Goal: Communication & Community: Ask a question

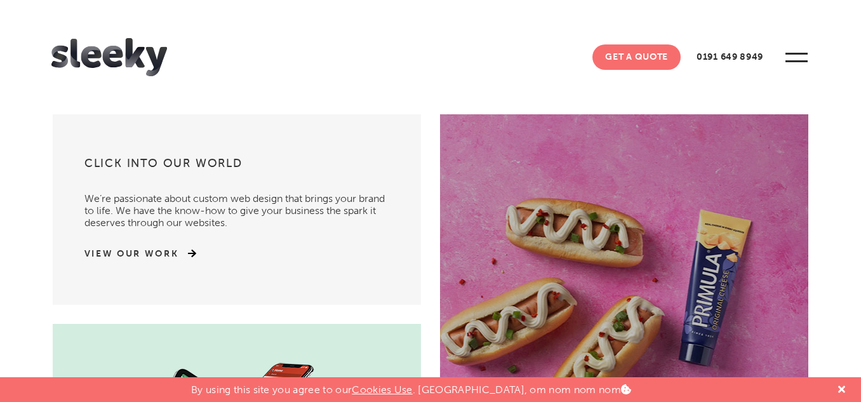
click at [631, 60] on link "Get A Quote" at bounding box center [636, 56] width 88 height 25
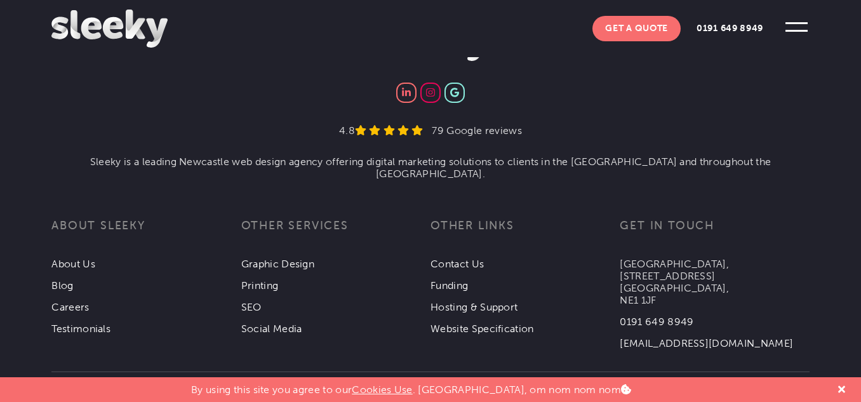
scroll to position [2066, 0]
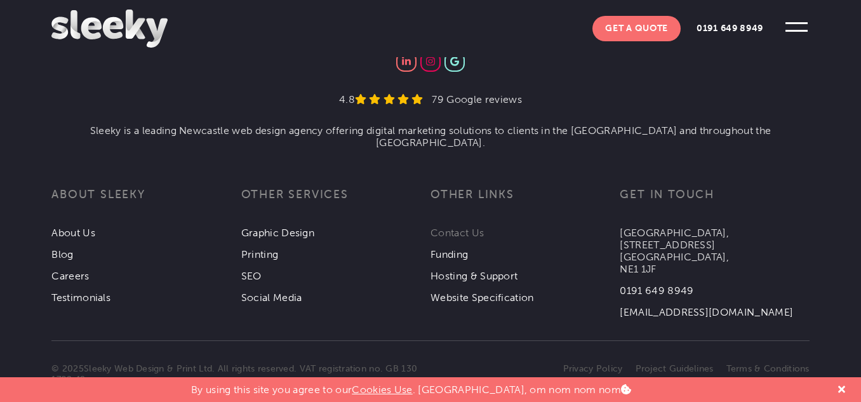
click at [450, 227] on link "Contact Us" at bounding box center [457, 233] width 53 height 12
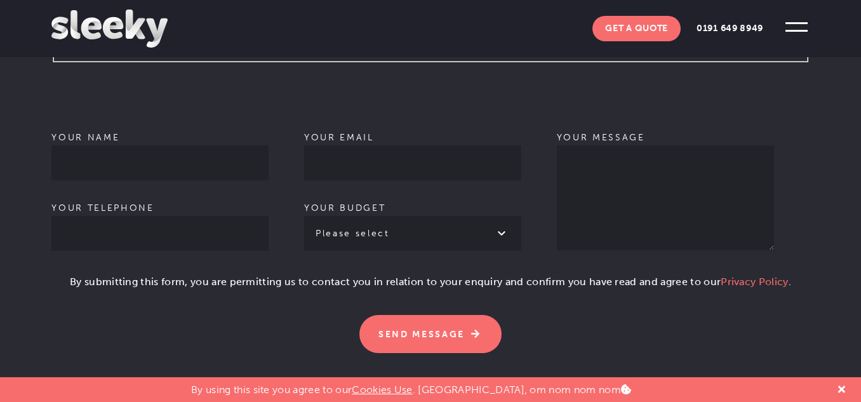
scroll to position [889, 0]
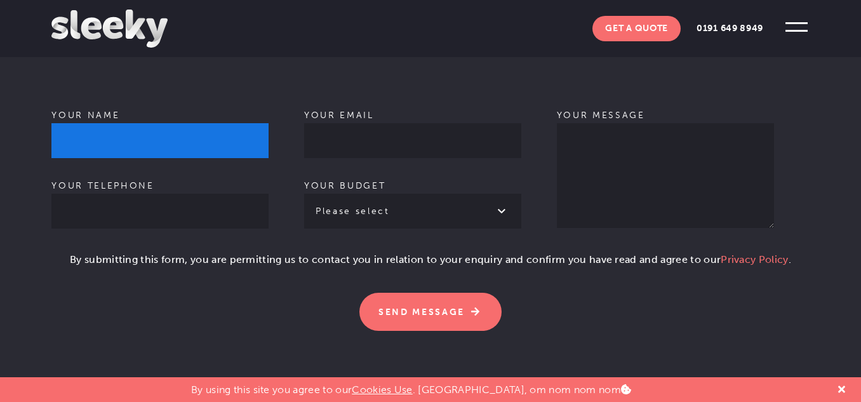
click at [189, 123] on input "Your name" at bounding box center [159, 140] width 217 height 35
type input "[PERSON_NAME]"
type input "08388930098"
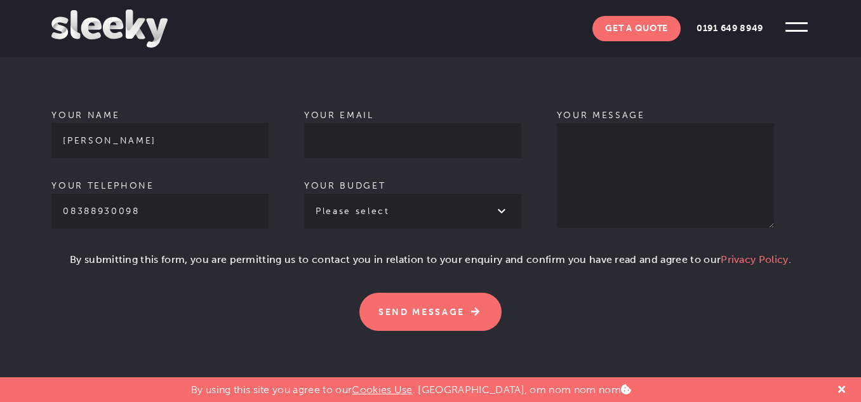
type input "[PERSON_NAME][EMAIL_ADDRESS][DOMAIN_NAME]"
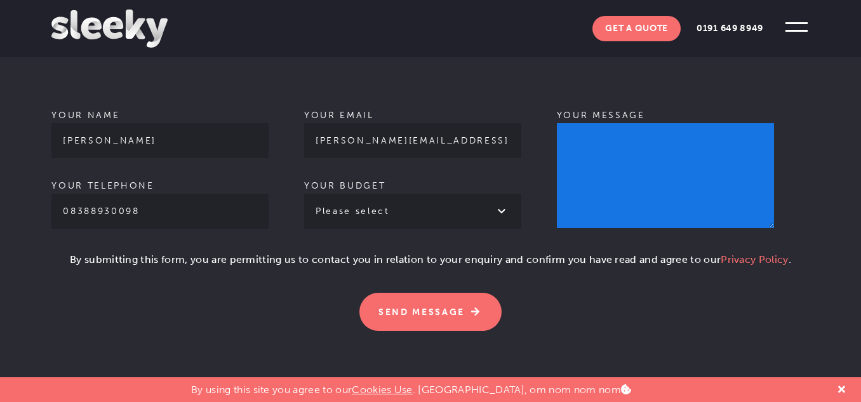
click at [624, 128] on textarea "Your message" at bounding box center [665, 175] width 217 height 105
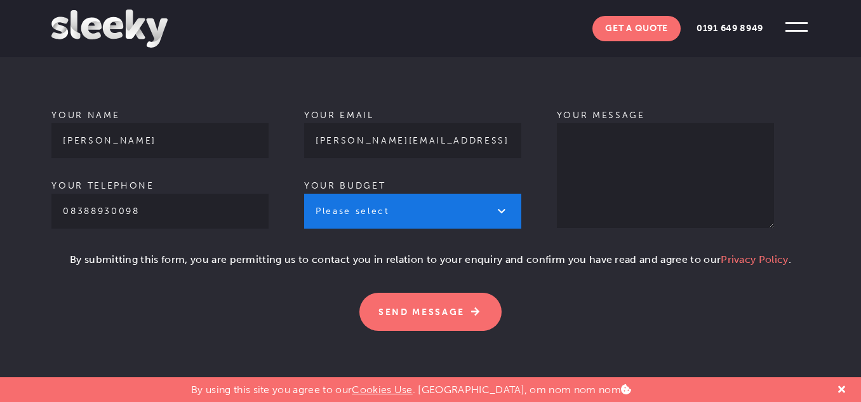
click at [399, 197] on select "Please select £1k - £2k £2k - £3k £3k - £4k £4k - £5k £5k - £10k More than £10k" at bounding box center [412, 211] width 217 height 35
select select "£1k - £2k"
click at [304, 194] on select "Please select £1k - £2k £2k - £3k £3k - £4k £4k - £5k £5k - £10k More than £10k" at bounding box center [412, 211] width 217 height 35
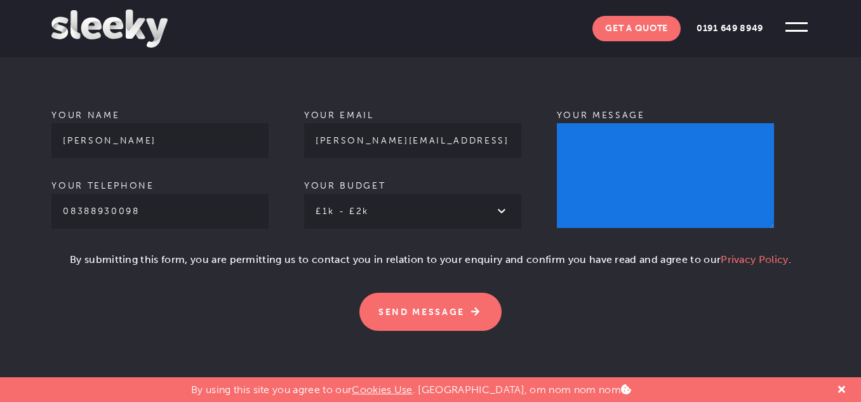
click at [660, 162] on textarea "Your message" at bounding box center [665, 175] width 217 height 105
click at [641, 152] on textarea "Your message" at bounding box center [665, 175] width 217 height 105
paste textarea "Hi, I am reaching out to explore the possibility of guest post needs. If you ar…"
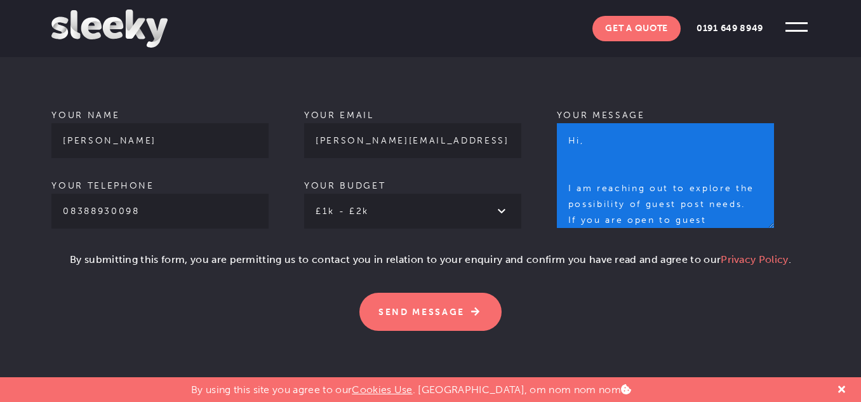
scroll to position [172, 0]
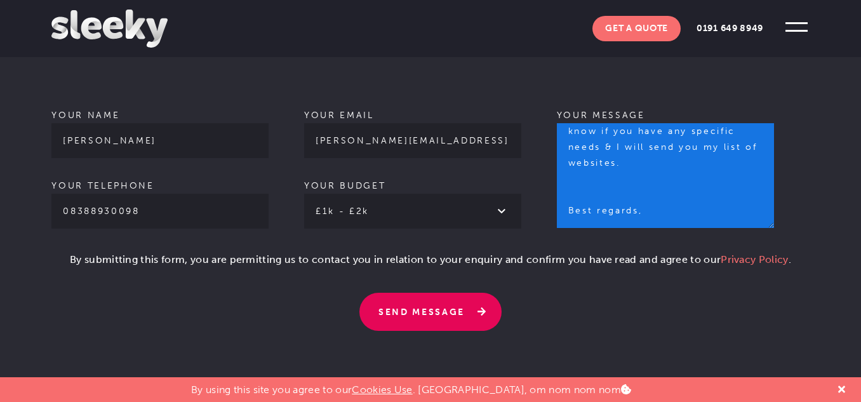
type textarea "Hi, I am reaching out to explore the possibility of guest post needs. If you ar…"
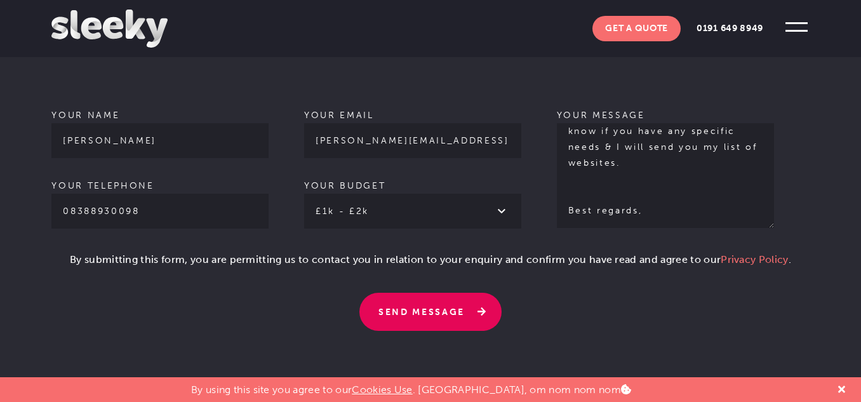
click at [438, 293] on input "Send Message" at bounding box center [430, 312] width 142 height 38
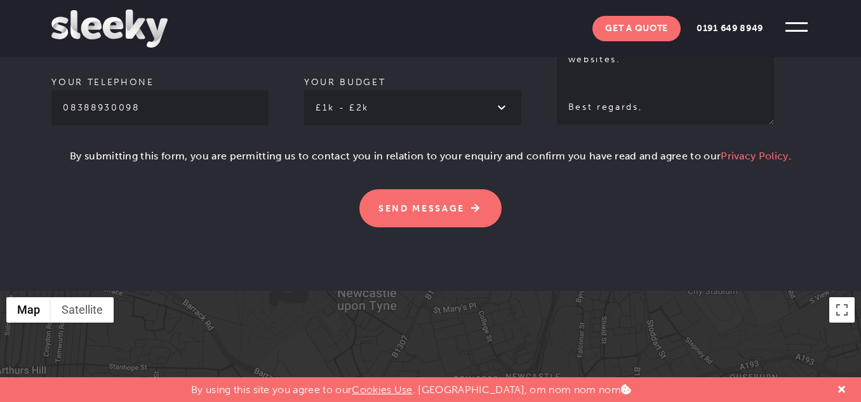
scroll to position [1016, 0]
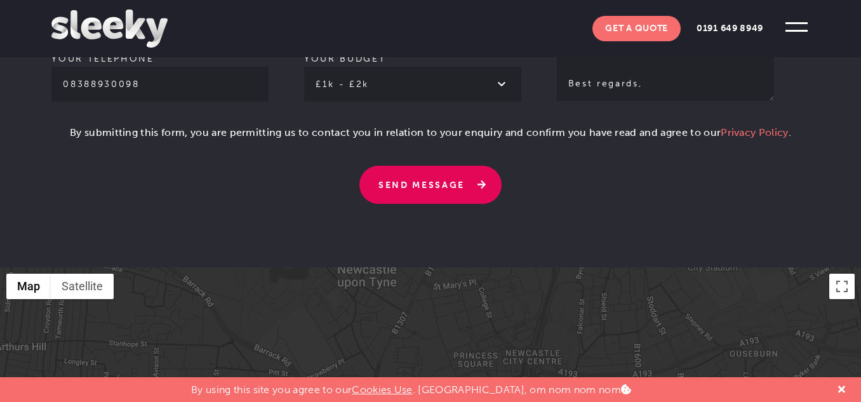
click at [449, 168] on input "Send Message" at bounding box center [430, 185] width 142 height 38
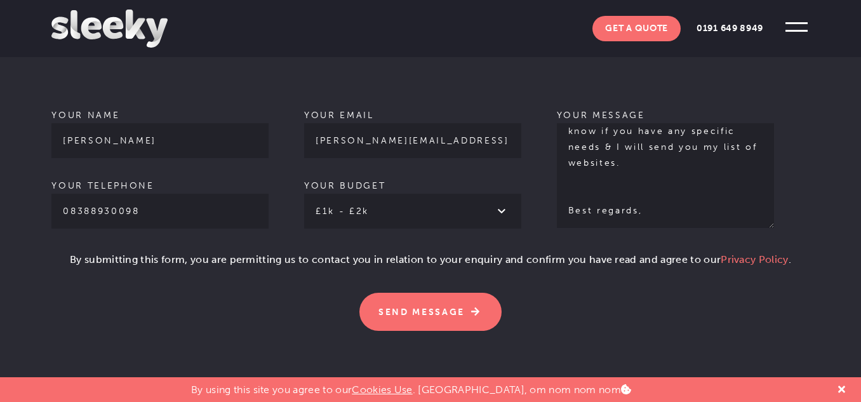
scroll to position [952, 0]
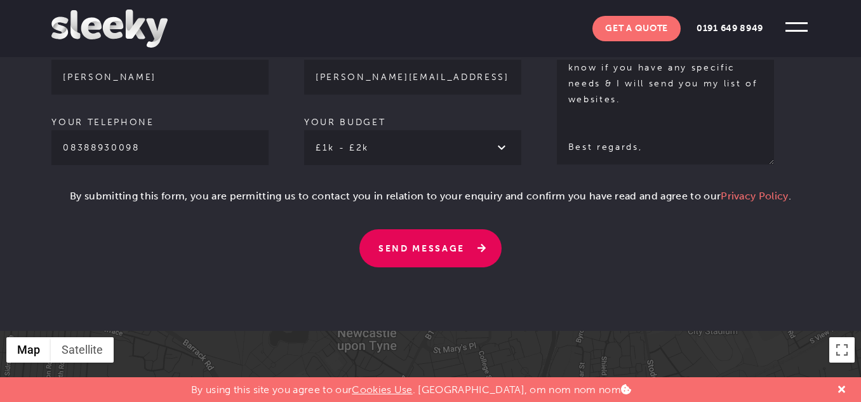
click at [422, 232] on input "Send Message" at bounding box center [430, 248] width 142 height 38
click at [437, 229] on input "Send Message" at bounding box center [430, 248] width 142 height 38
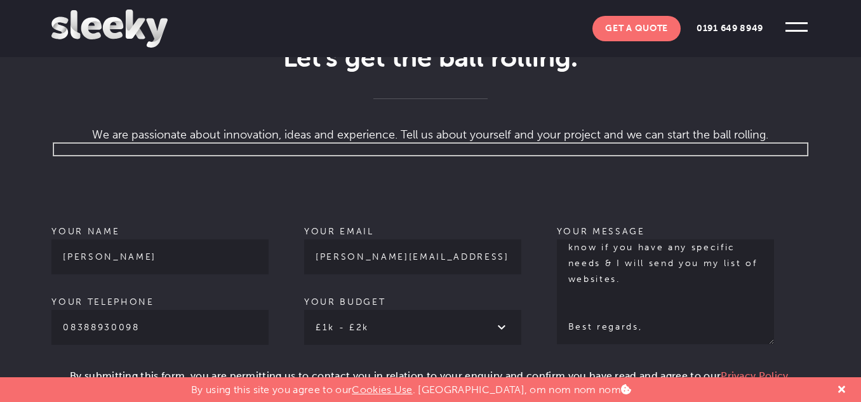
scroll to position [762, 0]
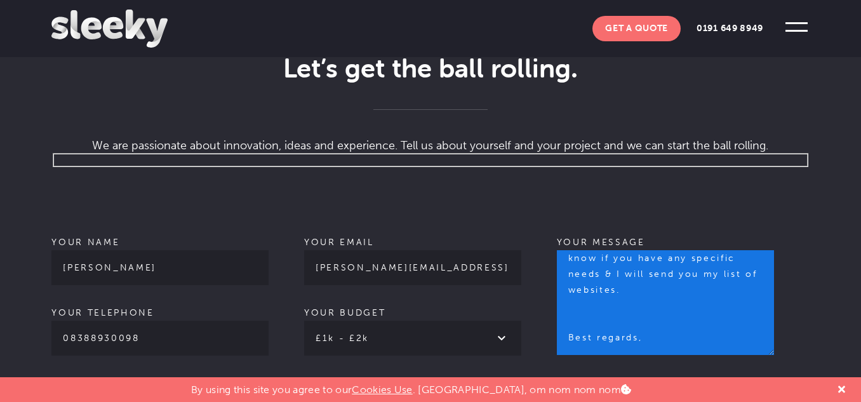
click at [596, 250] on textarea "Hi, I am reaching out to explore the possibility of guest post needs. If you ar…" at bounding box center [665, 302] width 217 height 105
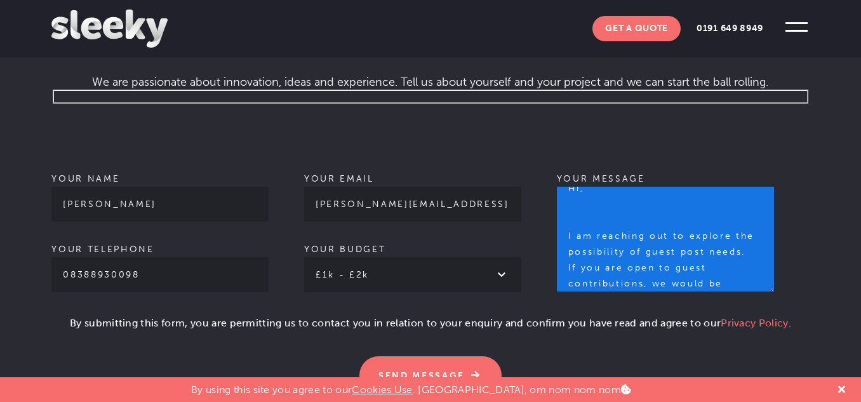
scroll to position [0, 0]
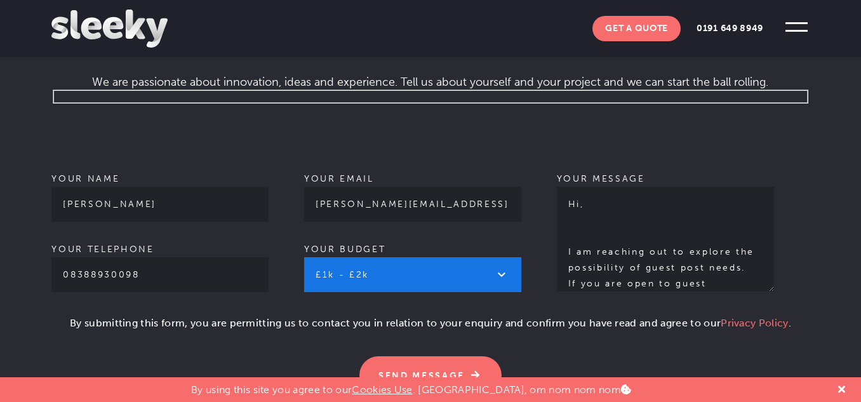
click at [502, 257] on select "Please select £1k - £2k £2k - £3k £3k - £4k £4k - £5k £5k - £10k More than £10k" at bounding box center [412, 274] width 217 height 35
click at [304, 257] on select "Please select £1k - £2k £2k - £3k £3k - £4k £4k - £5k £5k - £10k More than £10k" at bounding box center [412, 274] width 217 height 35
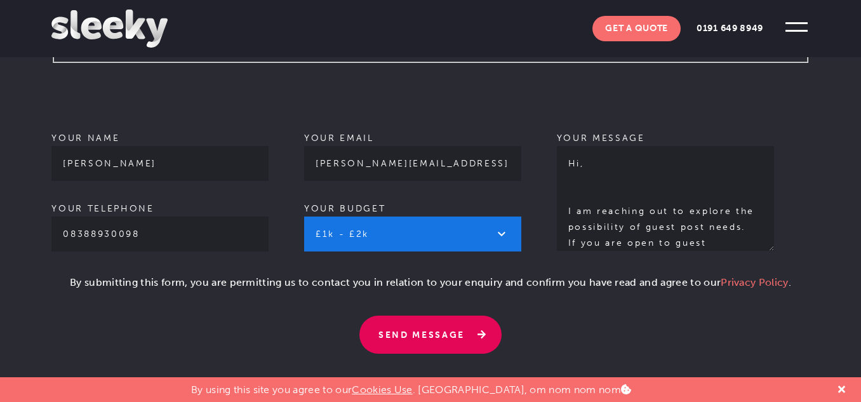
scroll to position [889, 0]
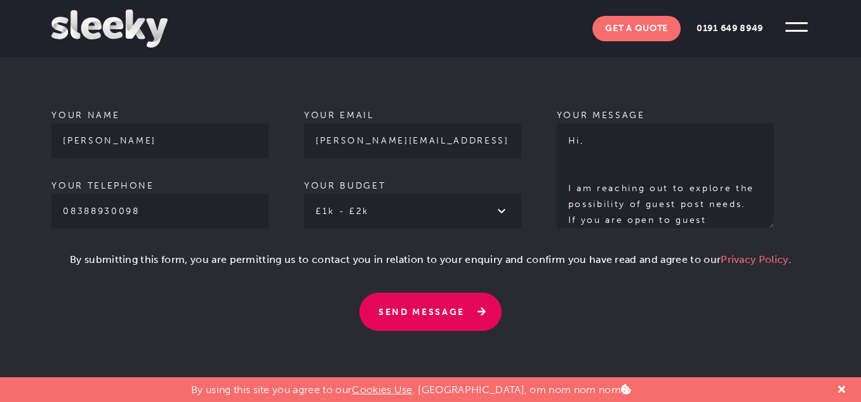
click at [408, 293] on input "Send Message" at bounding box center [430, 312] width 142 height 38
